Goal: Book appointment/travel/reservation

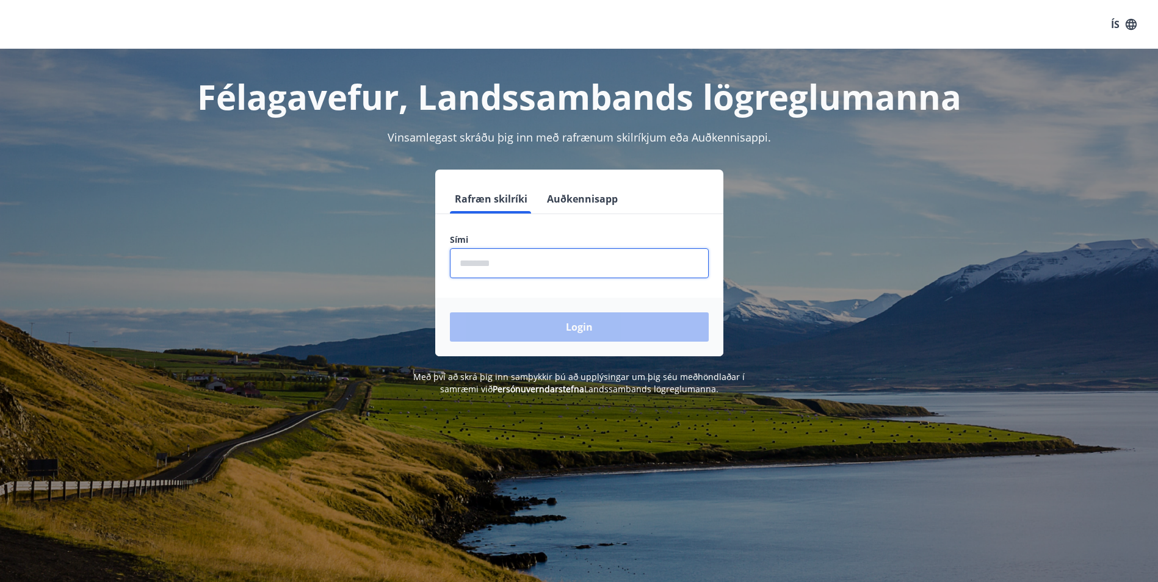
click at [512, 266] on input "phone" at bounding box center [579, 263] width 259 height 30
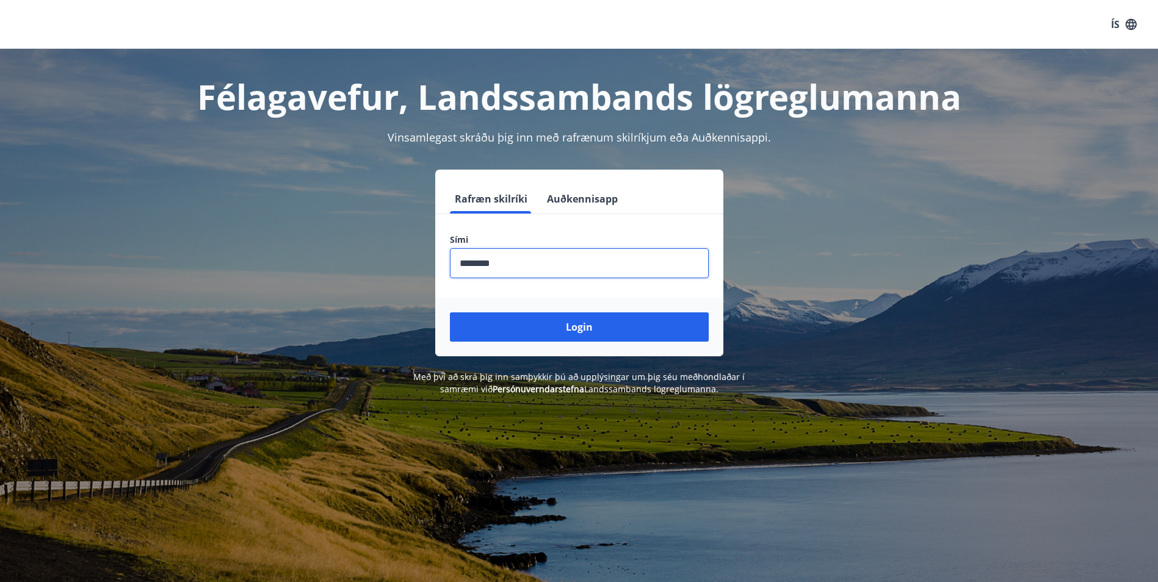
type input "********"
click at [450, 313] on button "Login" at bounding box center [579, 327] width 259 height 29
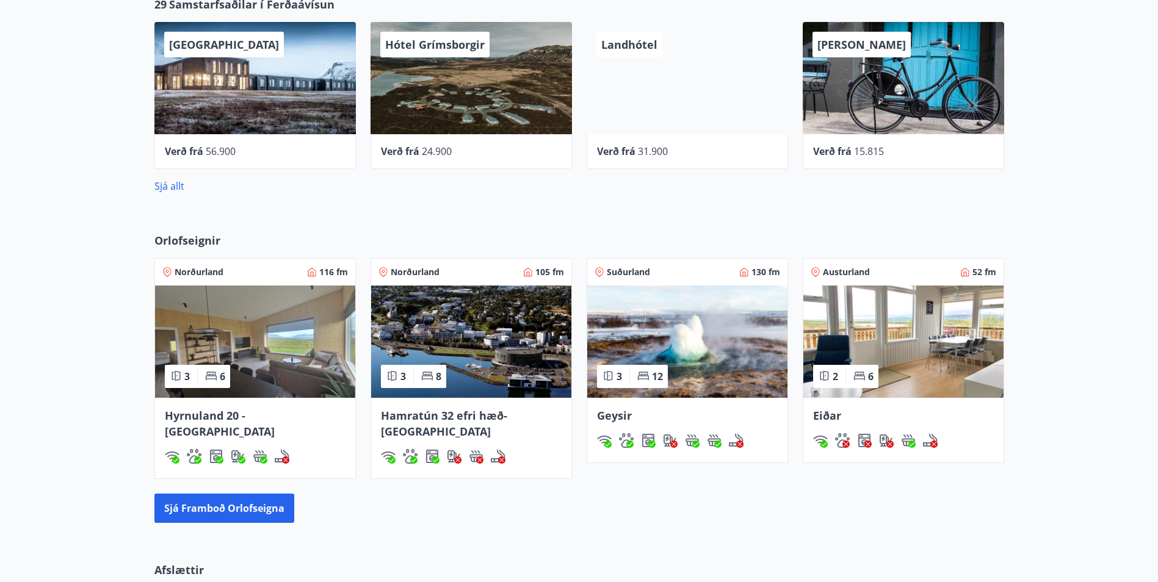
scroll to position [733, 0]
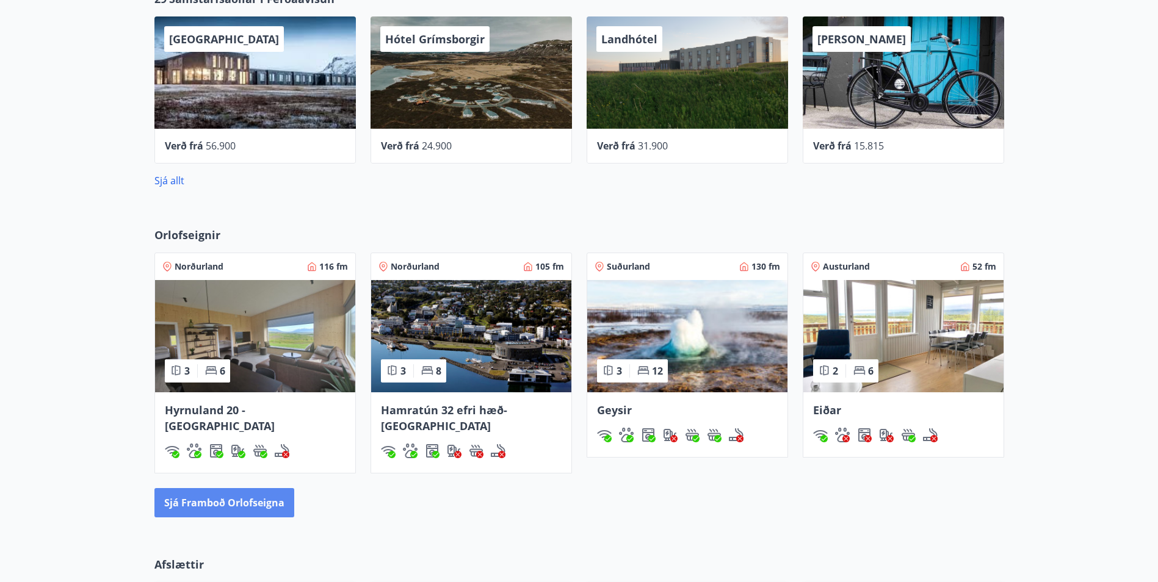
click at [262, 488] on button "Sjá framboð orlofseigna" at bounding box center [224, 502] width 140 height 29
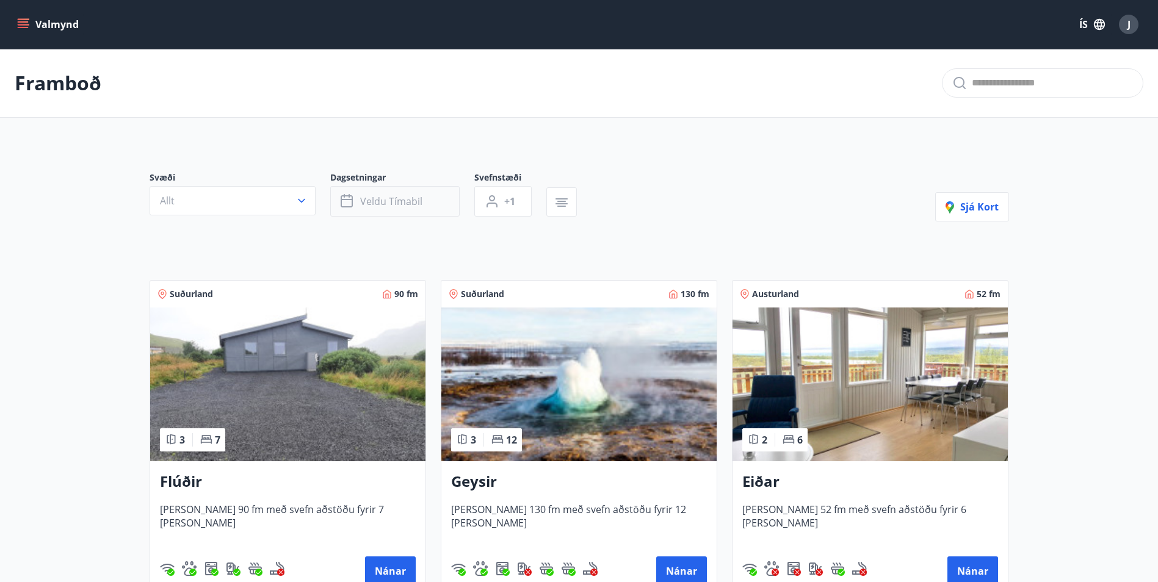
click at [393, 200] on span "Veldu tímabil" at bounding box center [391, 201] width 62 height 13
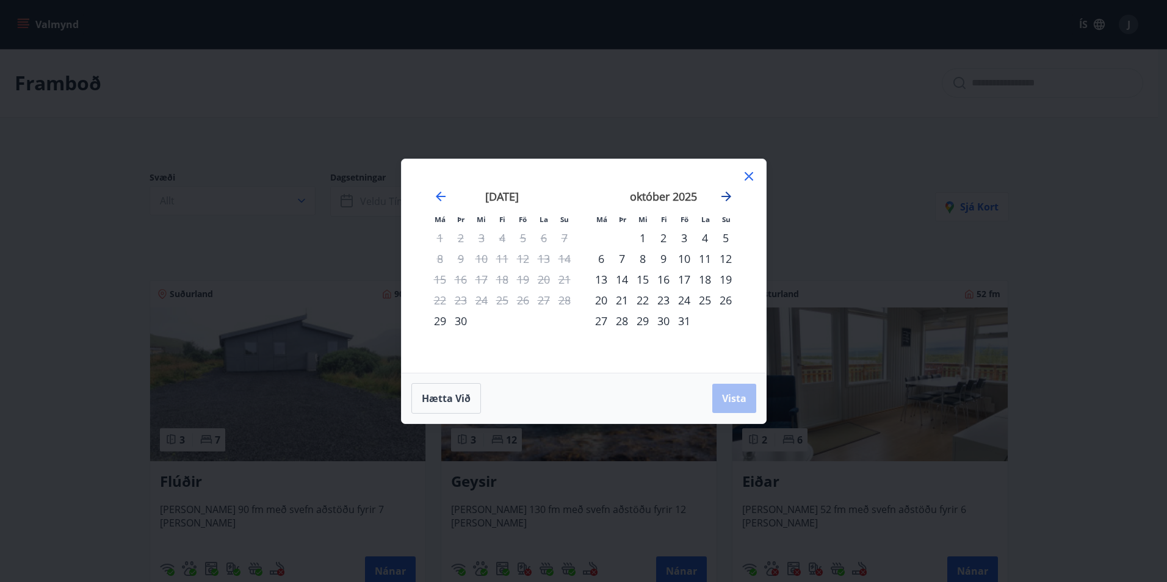
click at [725, 195] on icon "Move forward to switch to the next month." at bounding box center [726, 196] width 15 height 15
click at [683, 258] on div "7" at bounding box center [684, 258] width 21 height 21
click at [725, 258] on div "9" at bounding box center [726, 258] width 21 height 21
click at [736, 399] on span "Vista" at bounding box center [734, 398] width 24 height 13
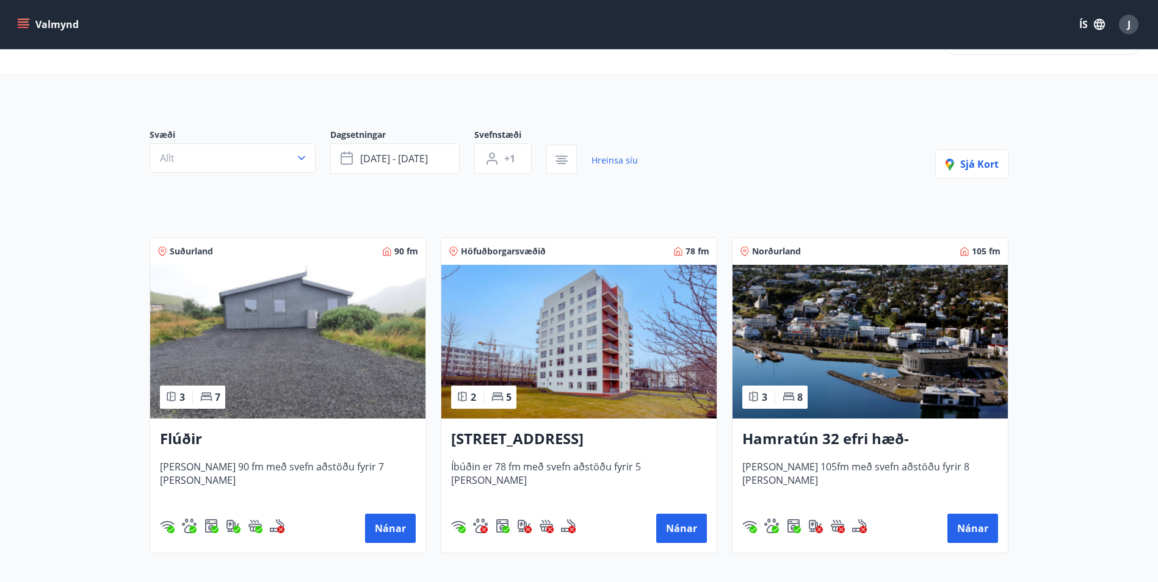
scroll to position [61, 0]
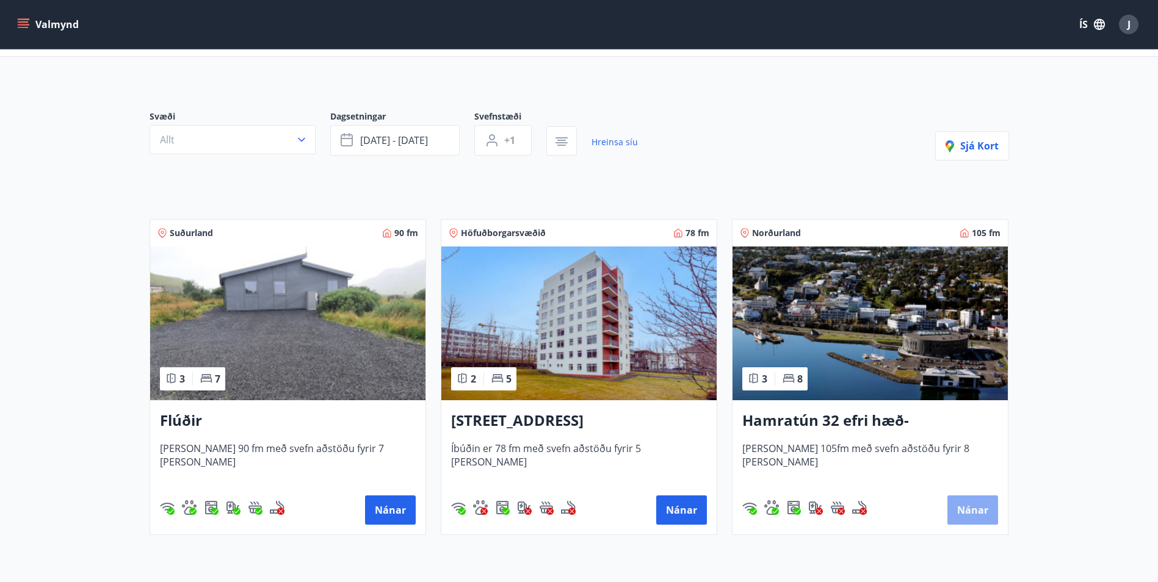
click at [974, 511] on button "Nánar" at bounding box center [973, 510] width 51 height 29
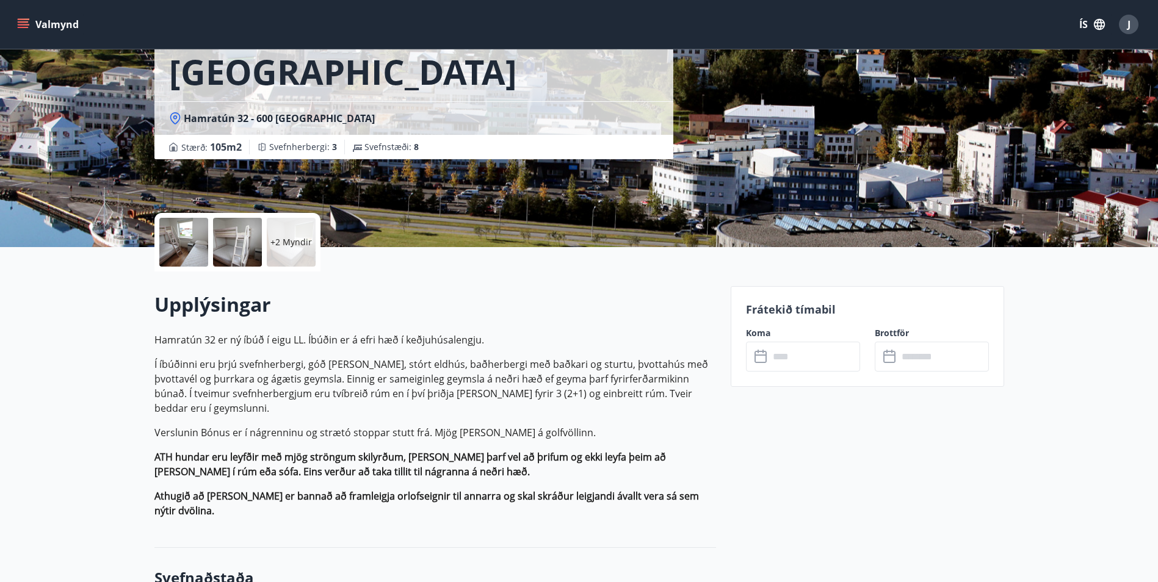
scroll to position [122, 0]
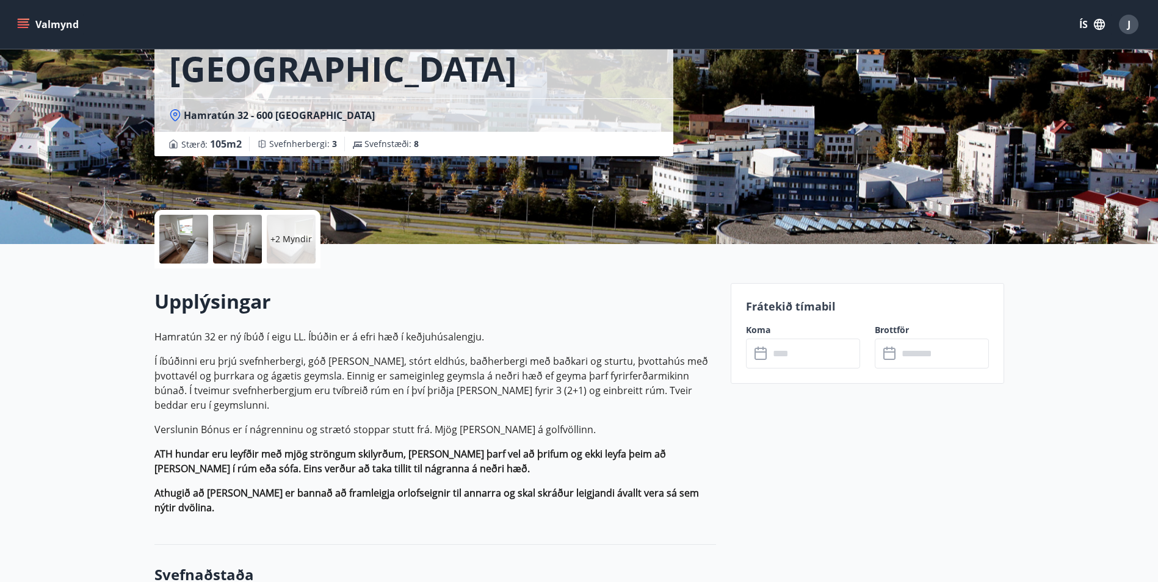
click at [793, 360] on input "text" at bounding box center [814, 354] width 91 height 30
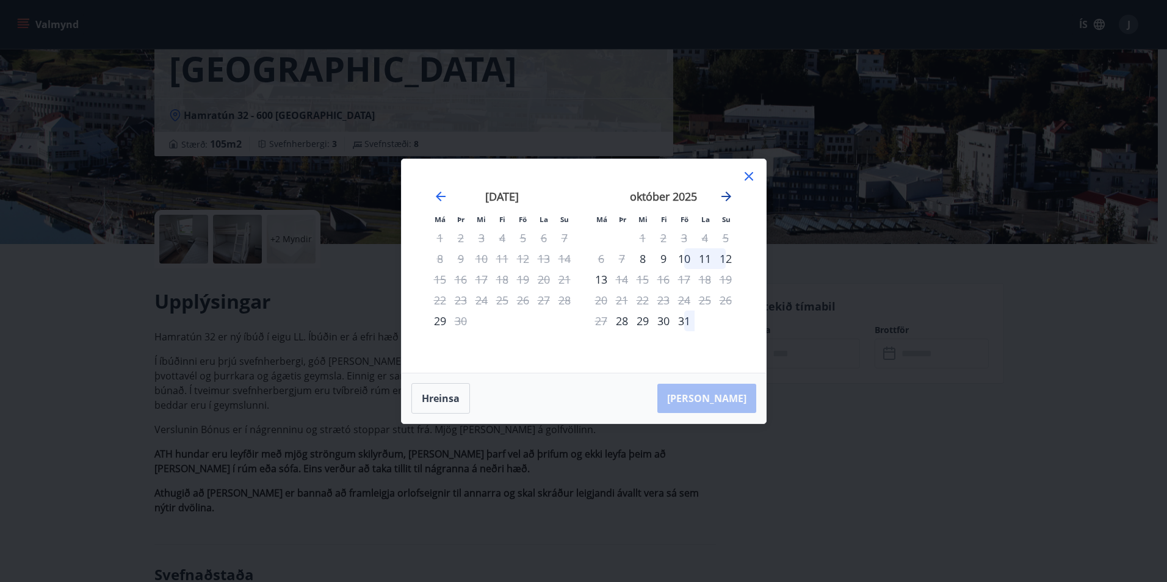
click at [727, 198] on icon "Move forward to switch to the next month." at bounding box center [726, 196] width 15 height 15
click at [684, 255] on div "7" at bounding box center [684, 258] width 21 height 21
click at [720, 258] on div "9" at bounding box center [726, 258] width 21 height 21
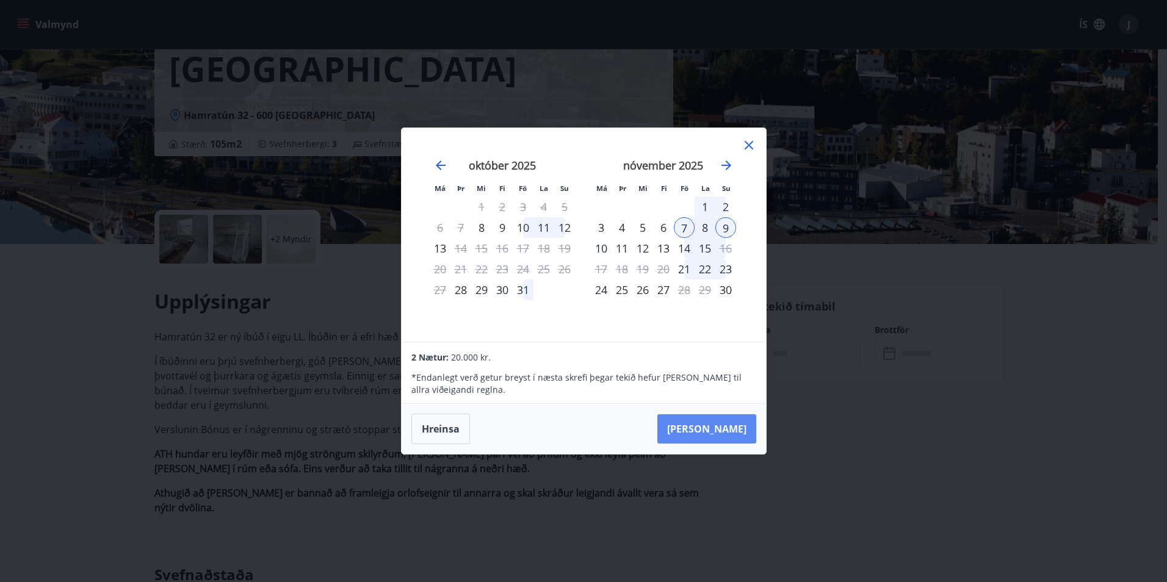
click at [735, 429] on button "Taka Frá" at bounding box center [707, 429] width 99 height 29
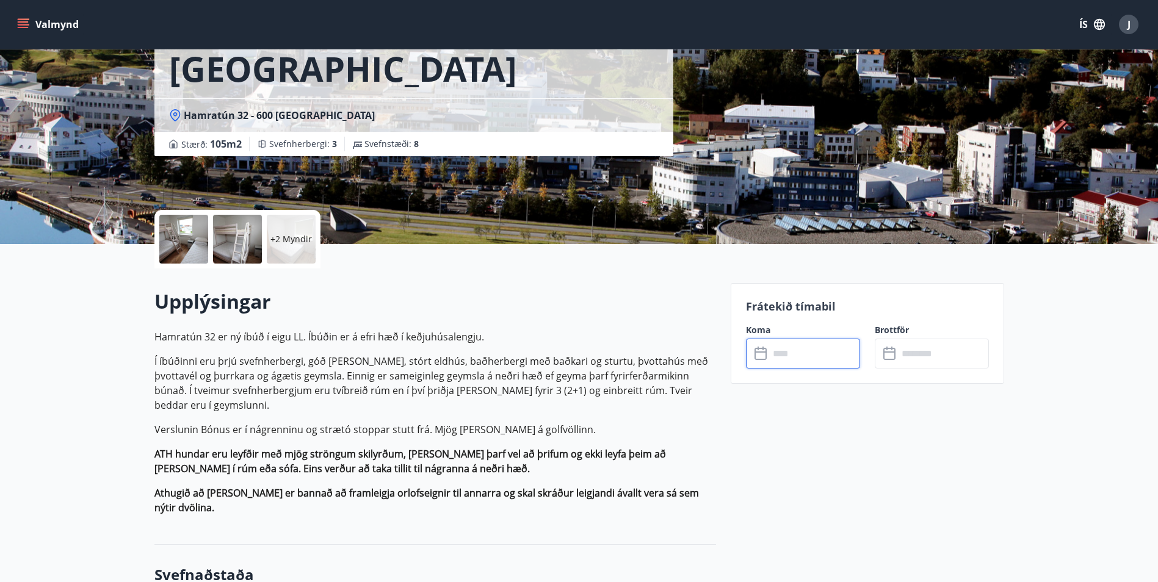
type input "******"
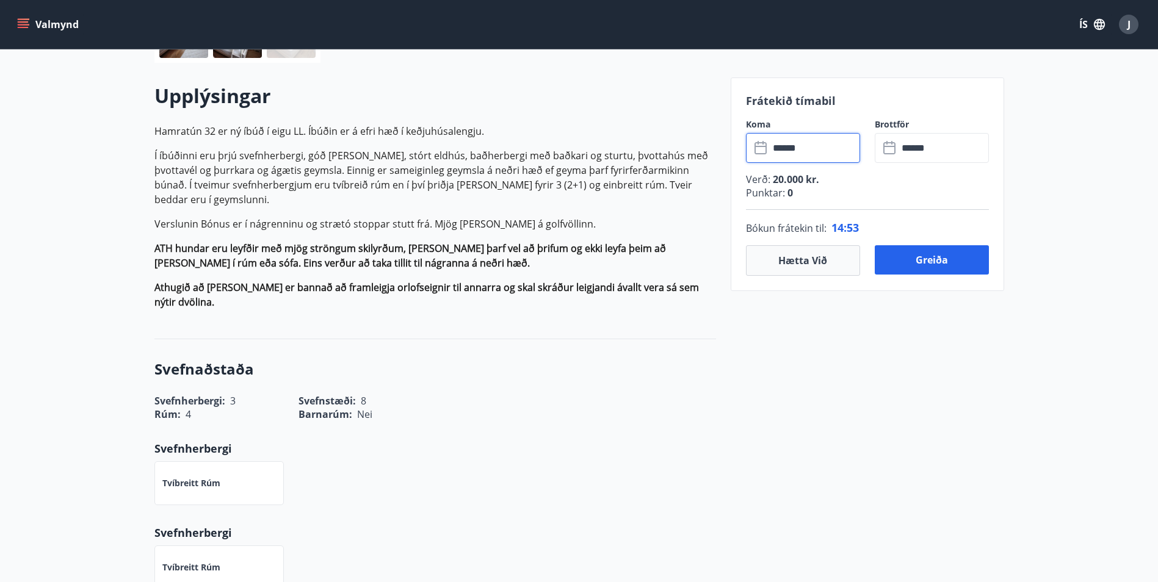
scroll to position [366, 0]
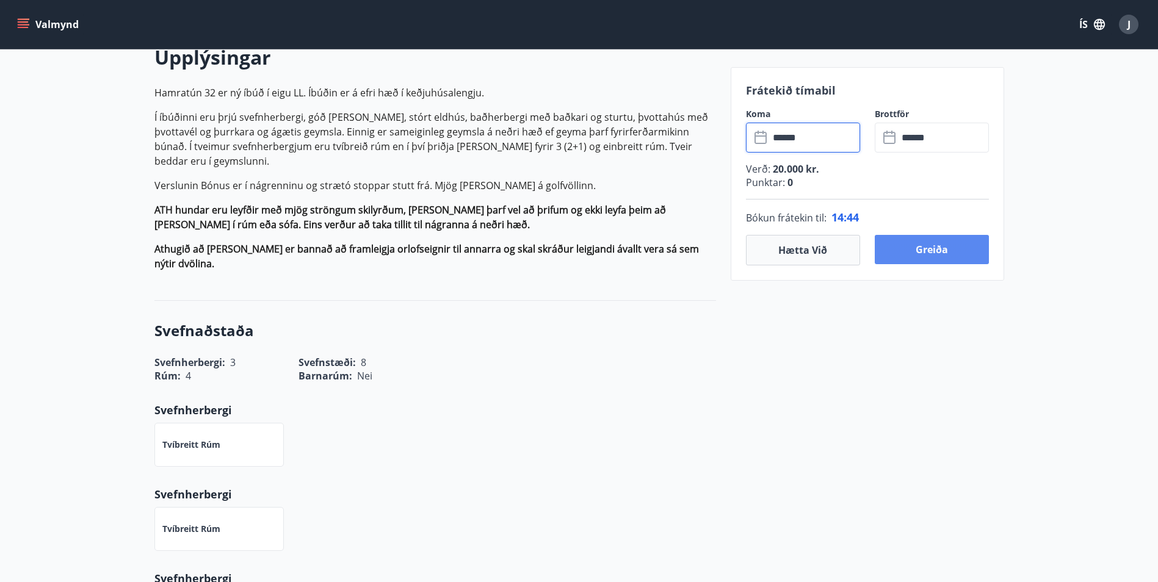
click at [952, 247] on button "Greiða" at bounding box center [932, 249] width 114 height 29
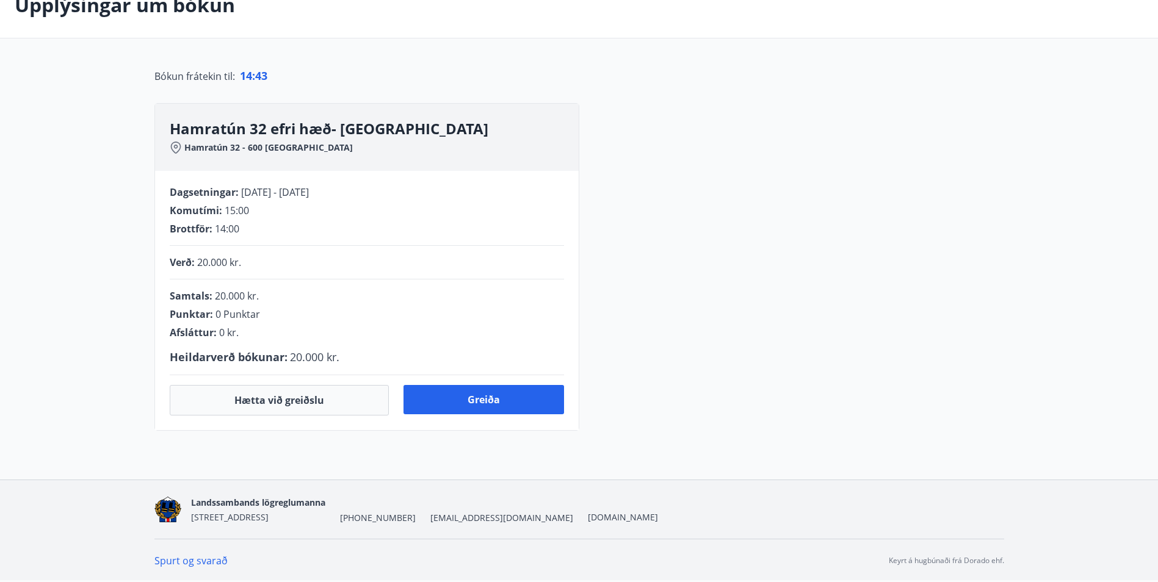
scroll to position [225, 0]
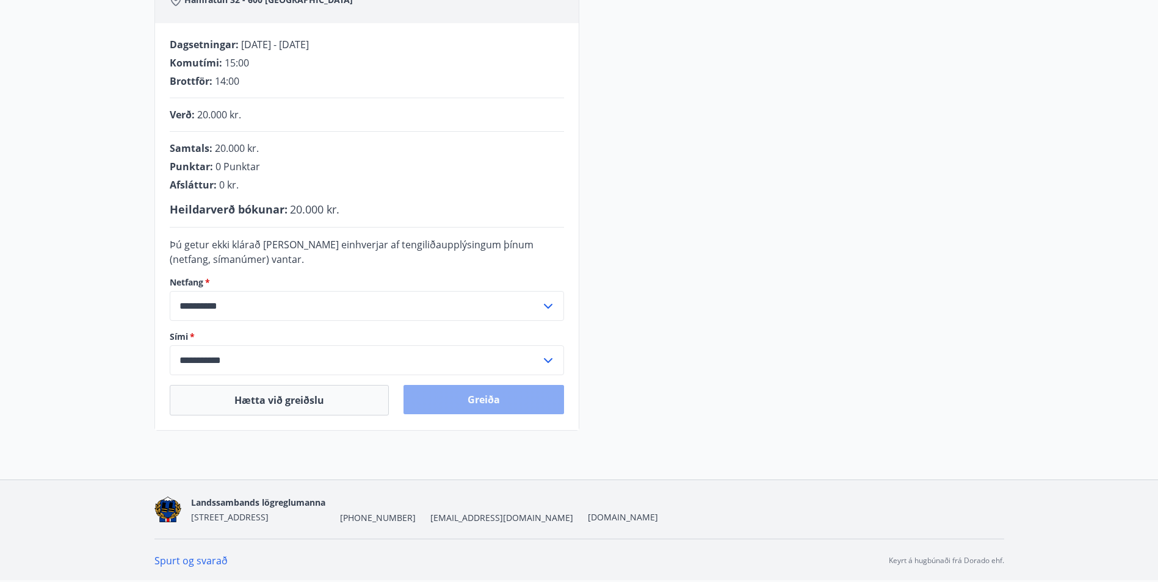
click at [504, 397] on button "Greiða" at bounding box center [484, 399] width 161 height 29
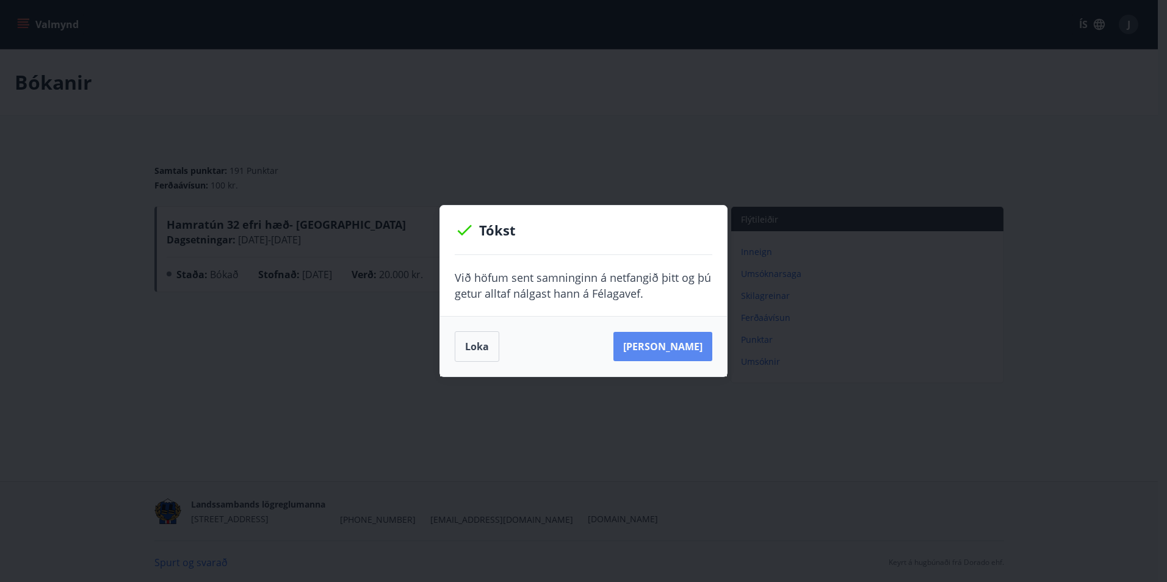
click at [682, 354] on button "[PERSON_NAME]" at bounding box center [663, 346] width 99 height 29
